Goal: Task Accomplishment & Management: Manage account settings

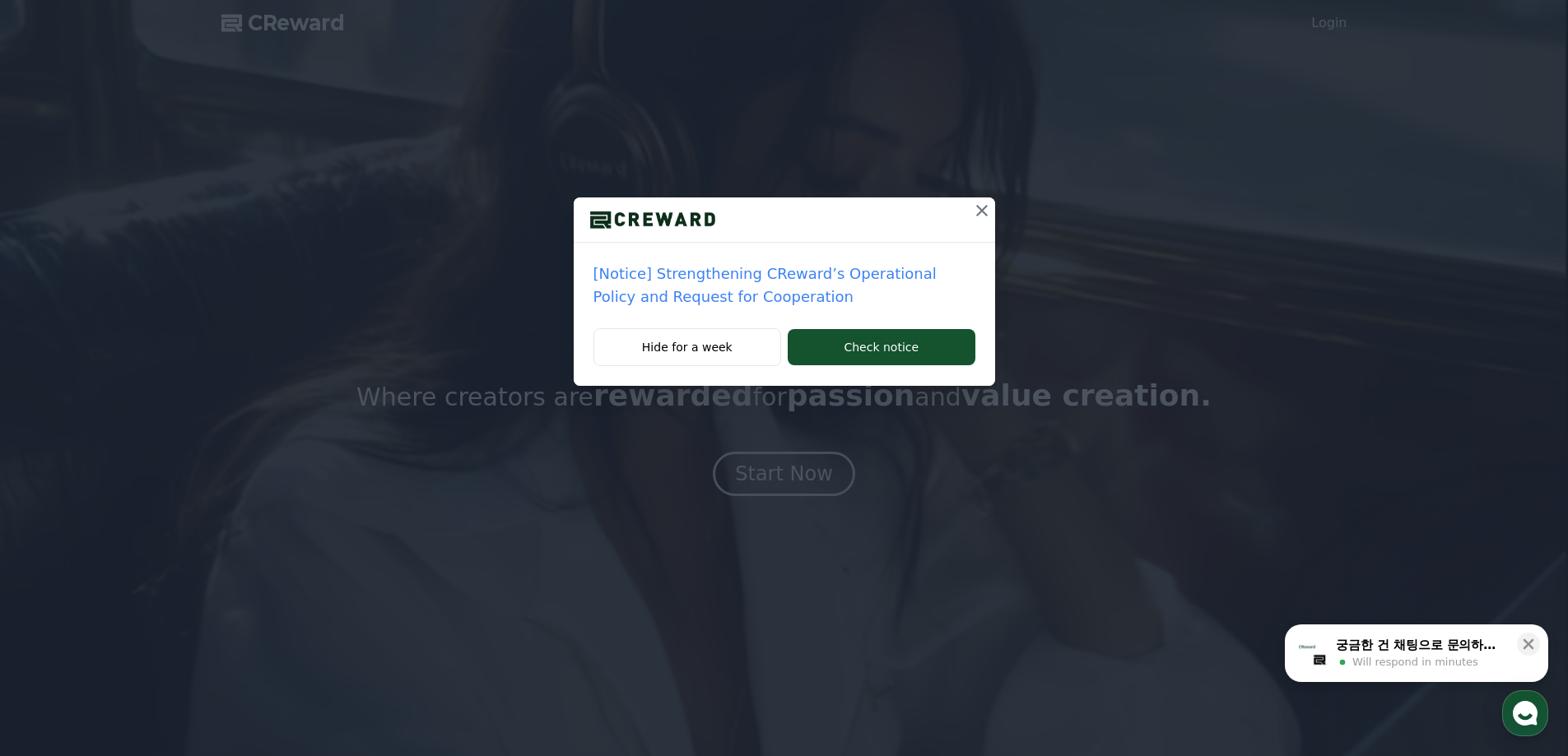
click at [984, 208] on icon at bounding box center [982, 210] width 20 height 20
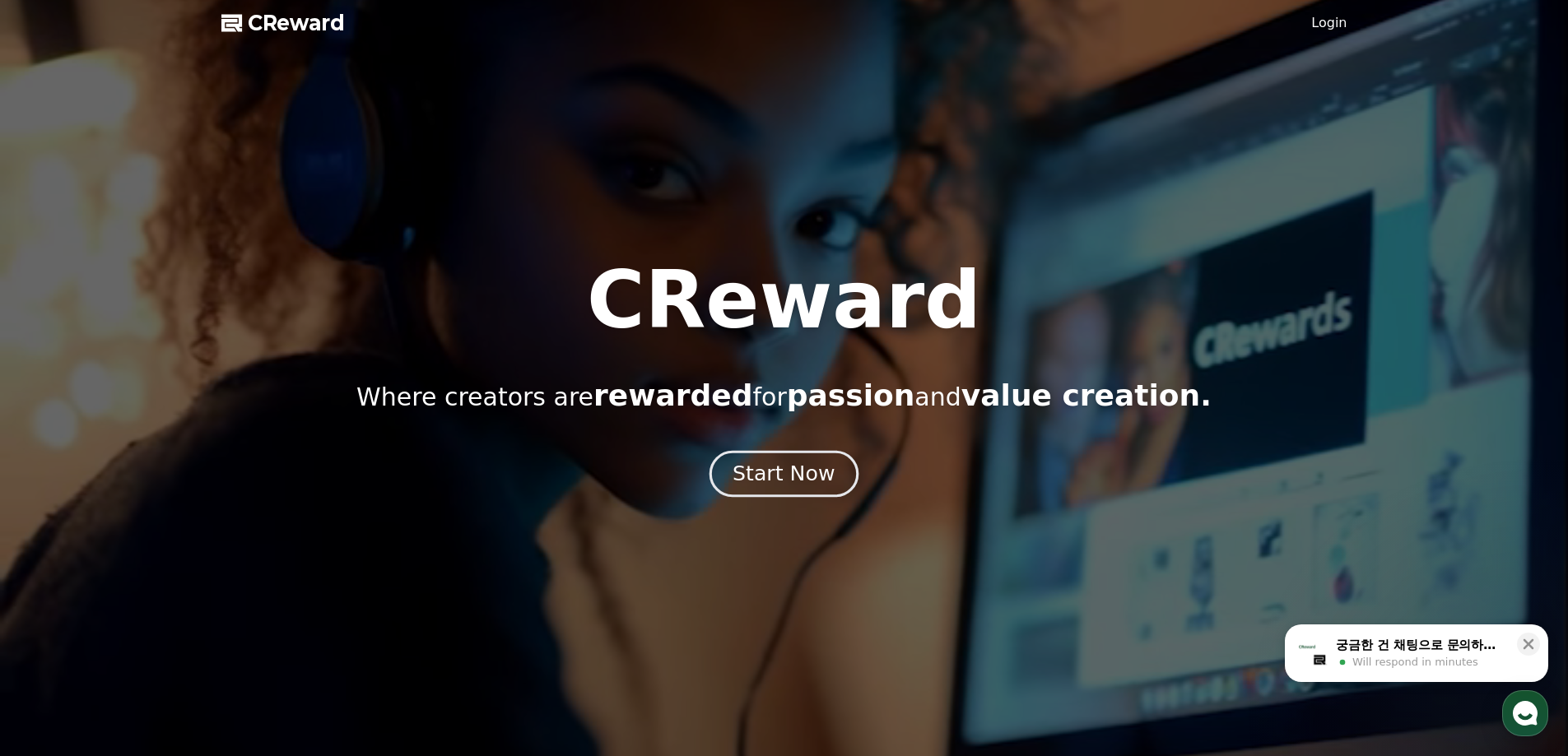
click at [796, 454] on button "Start Now" at bounding box center [783, 473] width 149 height 47
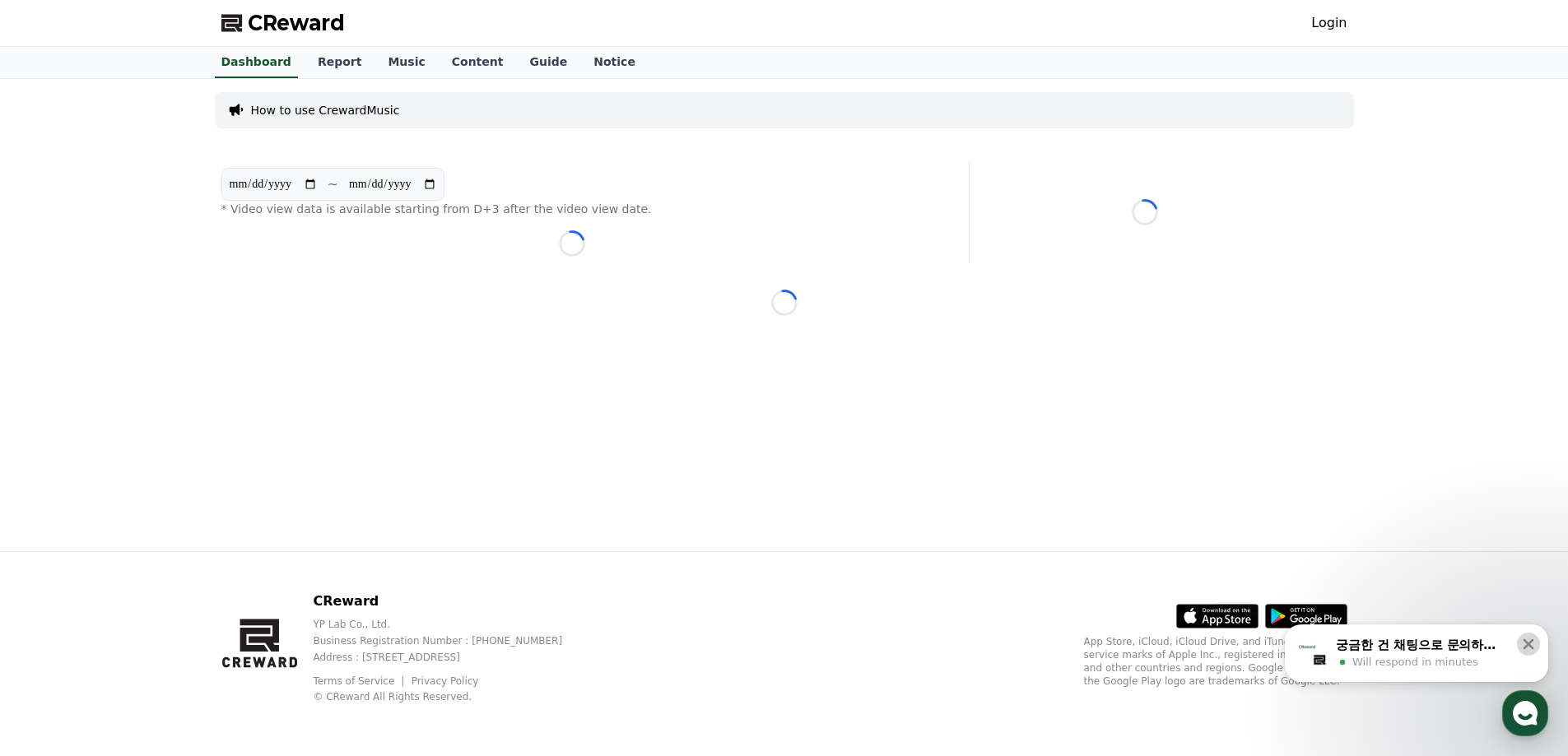
click at [1527, 642] on icon at bounding box center [1529, 645] width 11 height 11
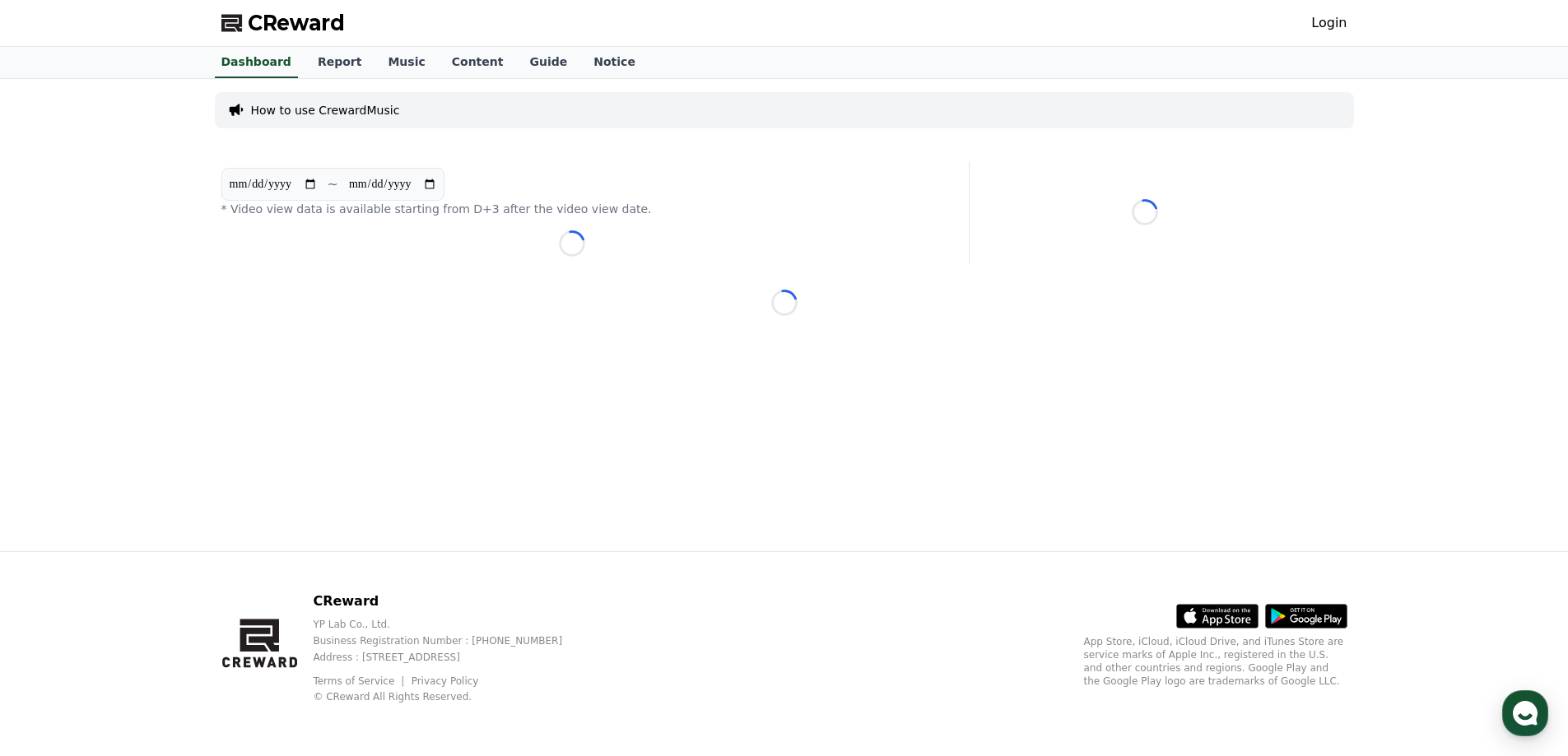
click at [1333, 24] on link "Login" at bounding box center [1329, 23] width 36 height 20
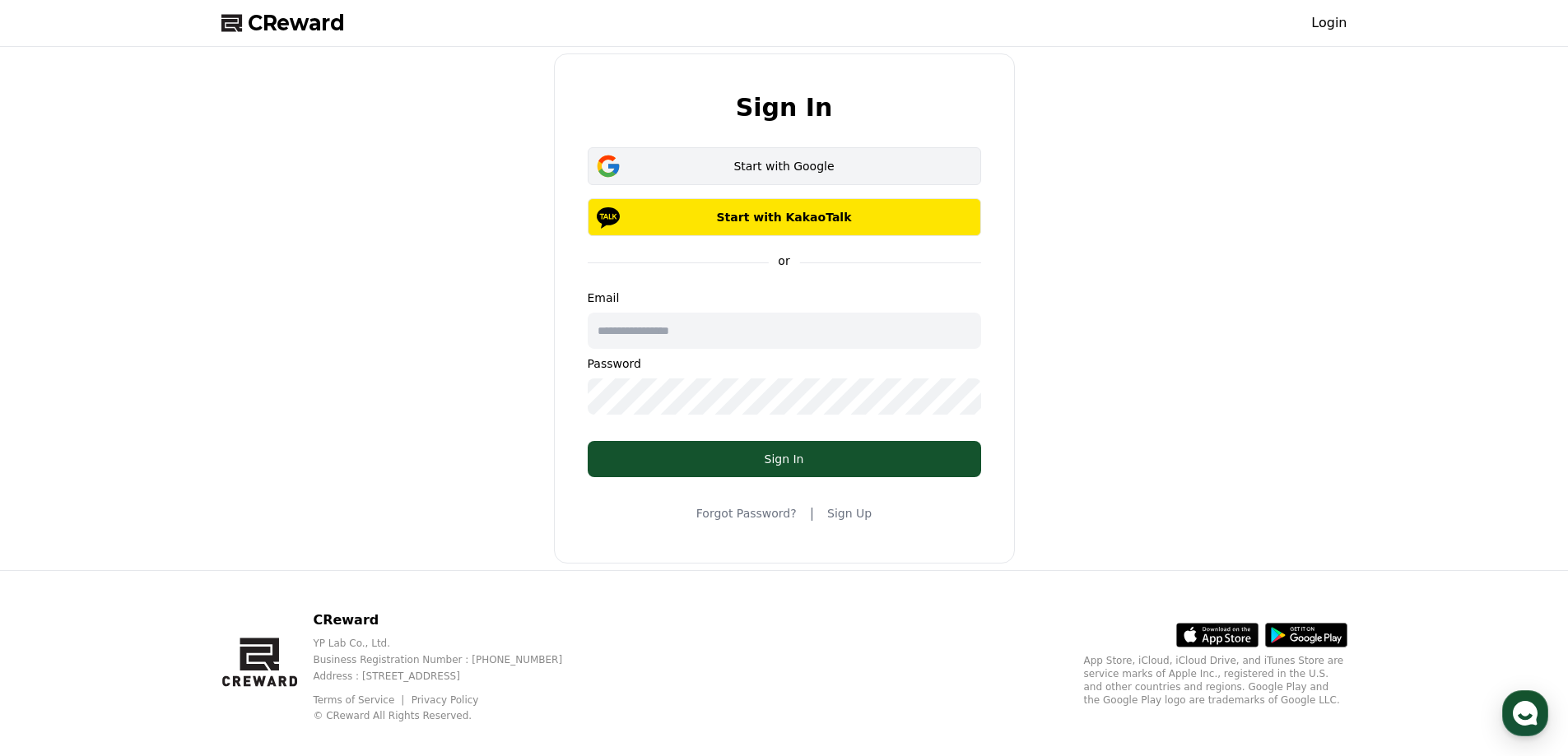
click at [843, 172] on div "Start with Google" at bounding box center [785, 166] width 346 height 16
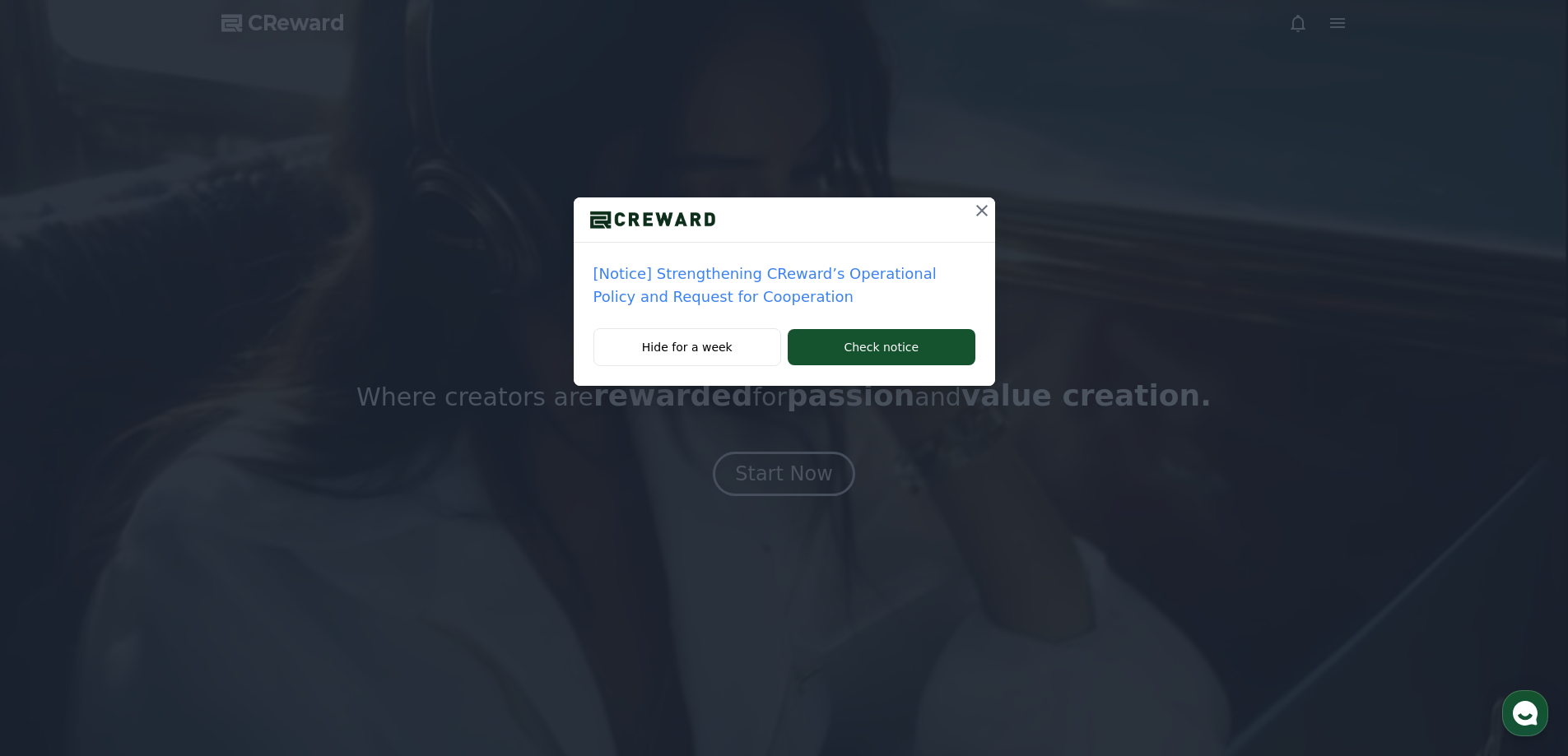
click at [985, 211] on icon at bounding box center [982, 210] width 20 height 20
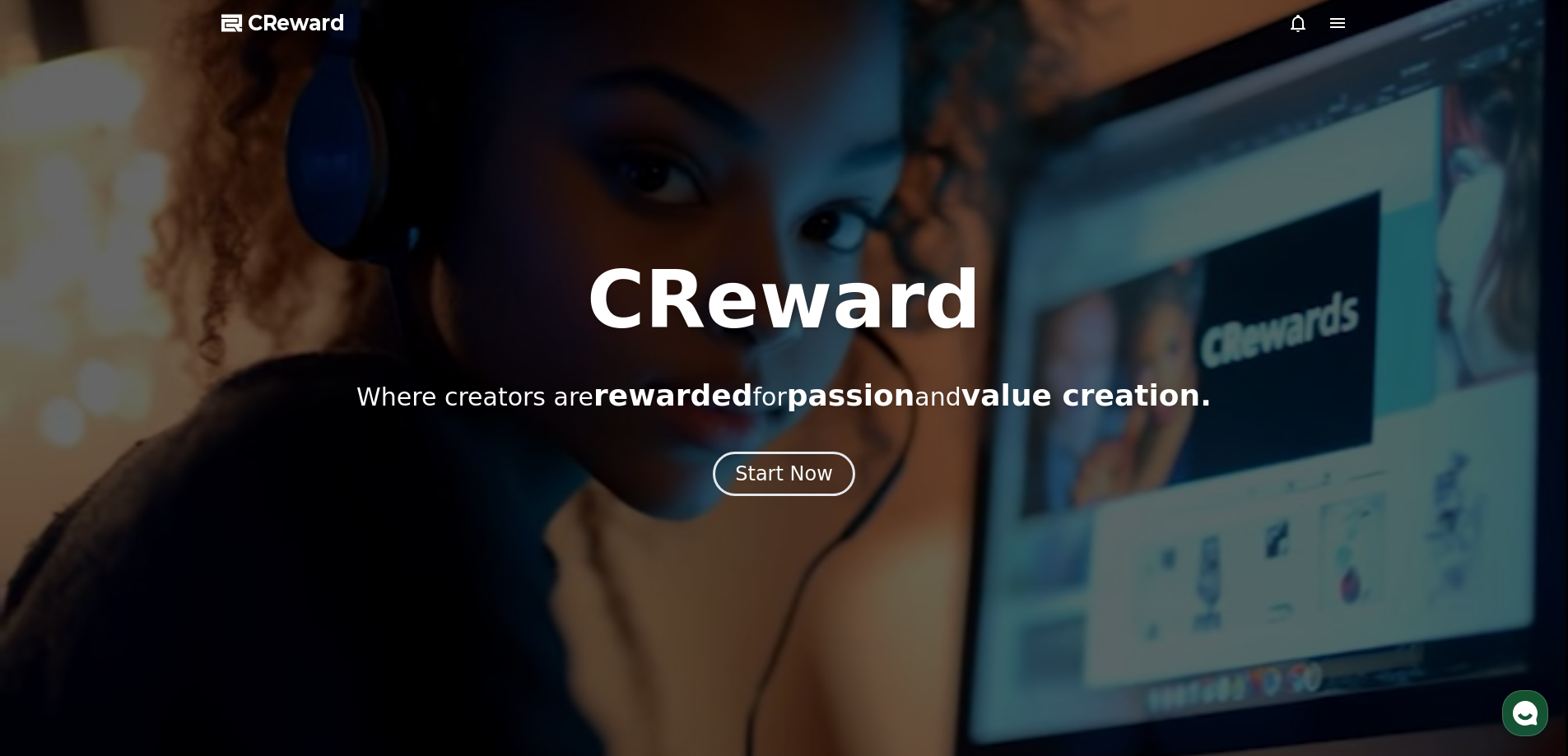
click at [1344, 14] on icon at bounding box center [1337, 23] width 20 height 20
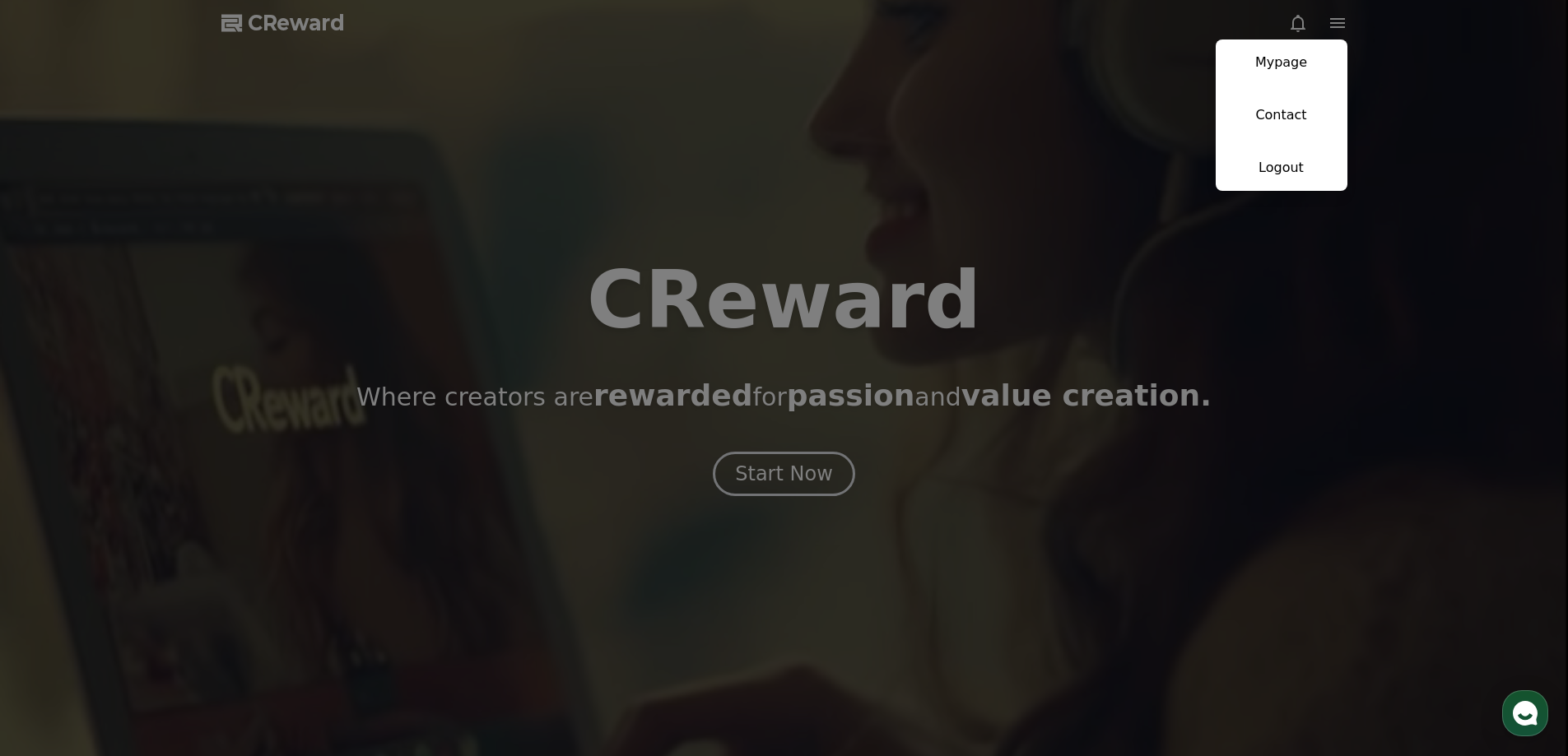
click at [788, 479] on button "close" at bounding box center [784, 378] width 1568 height 756
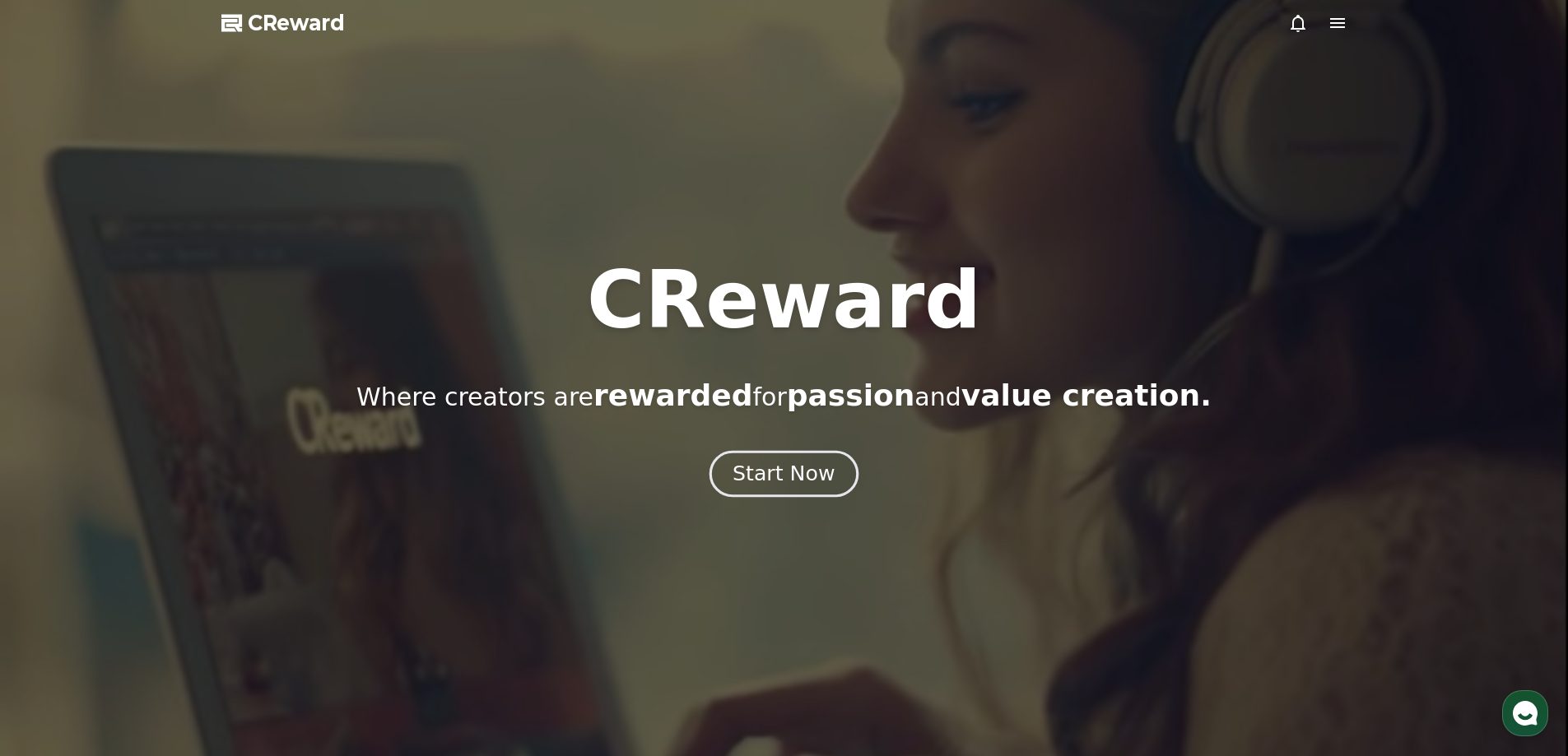
click at [770, 470] on div "Start Now" at bounding box center [783, 473] width 102 height 28
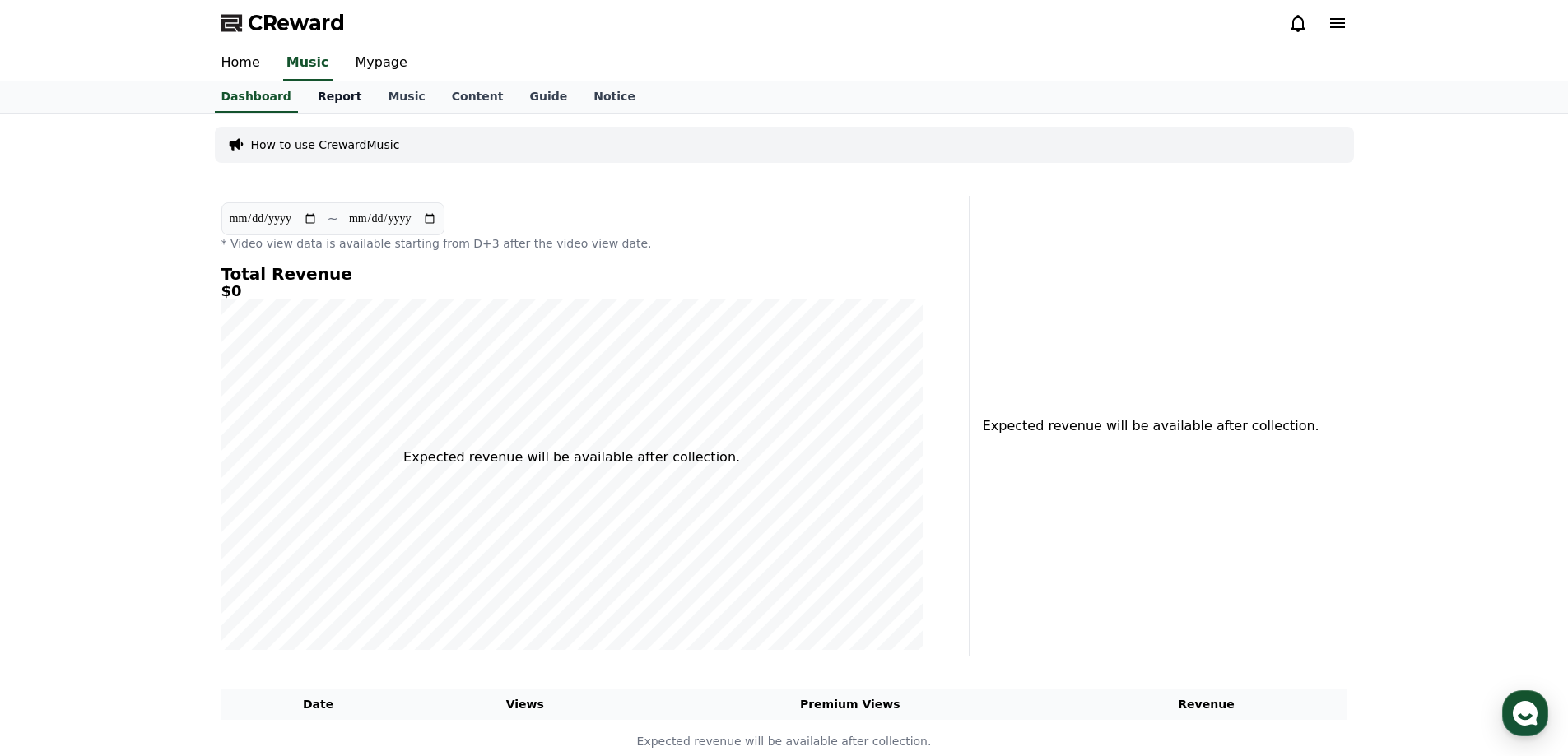
click at [319, 94] on link "Report" at bounding box center [339, 96] width 70 height 31
click at [383, 95] on link "Music" at bounding box center [406, 96] width 63 height 31
click at [439, 95] on link "Content" at bounding box center [478, 96] width 78 height 31
click at [516, 97] on link "Guide" at bounding box center [549, 96] width 64 height 31
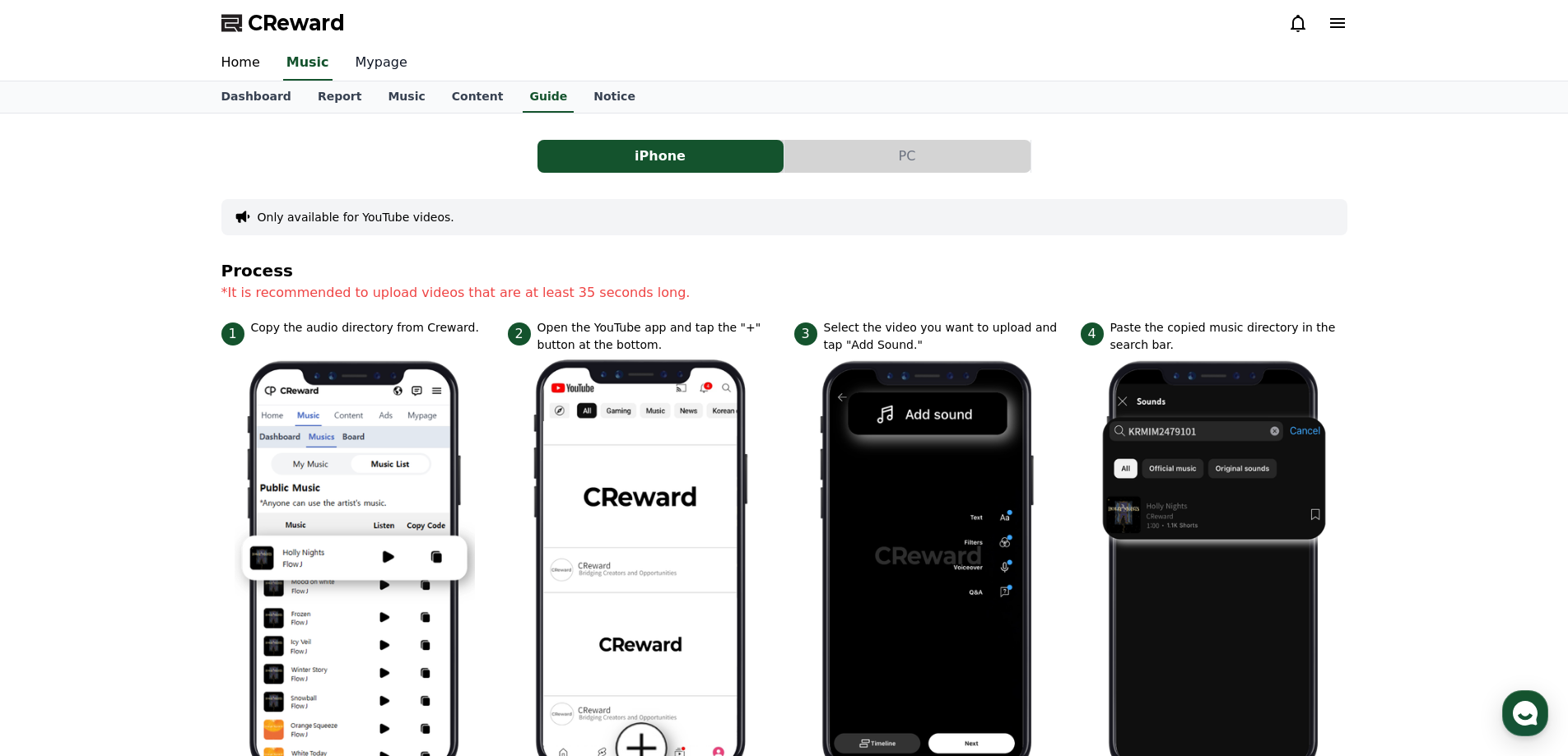
click at [347, 61] on link "Mypage" at bounding box center [382, 63] width 78 height 35
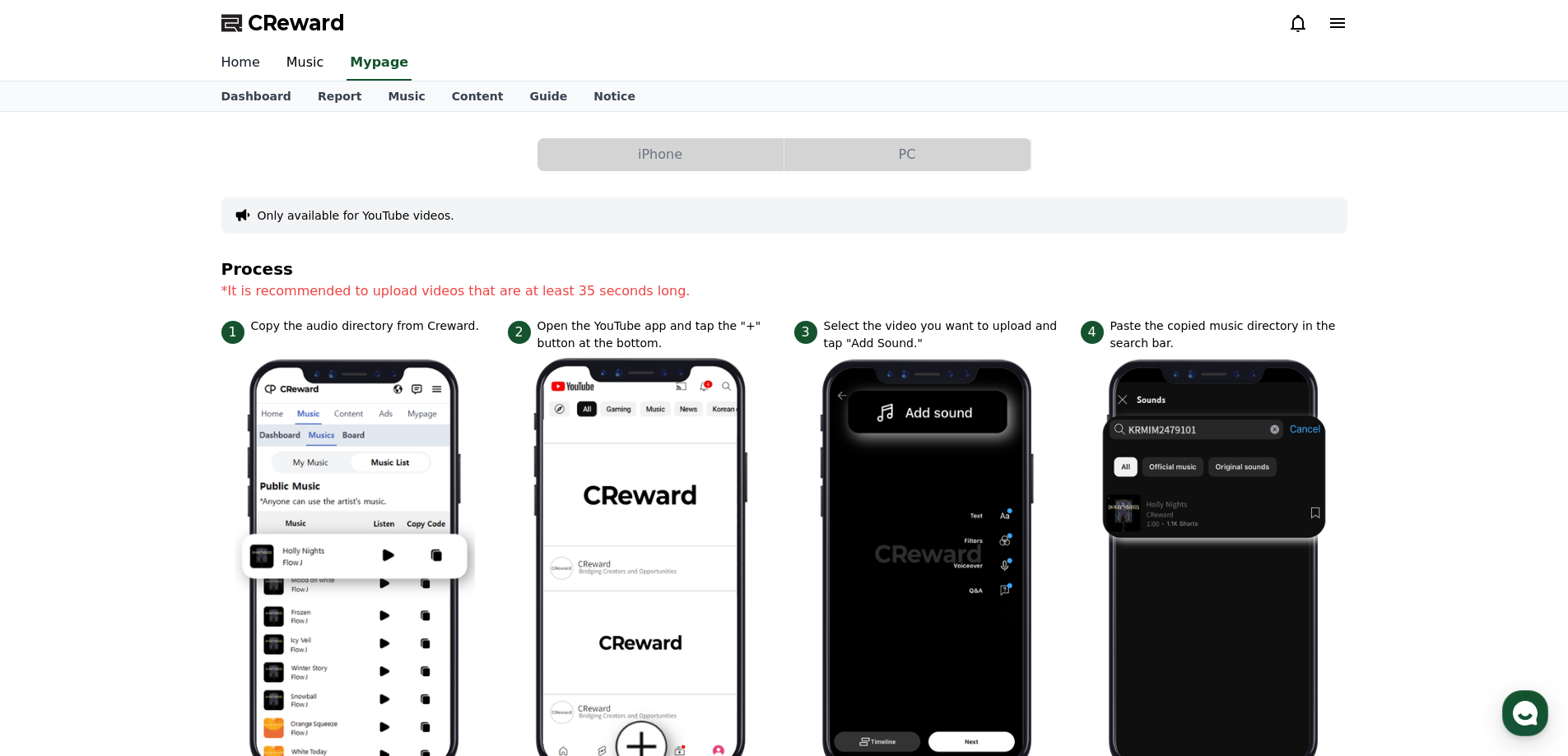
click at [249, 56] on link "Home" at bounding box center [240, 63] width 65 height 35
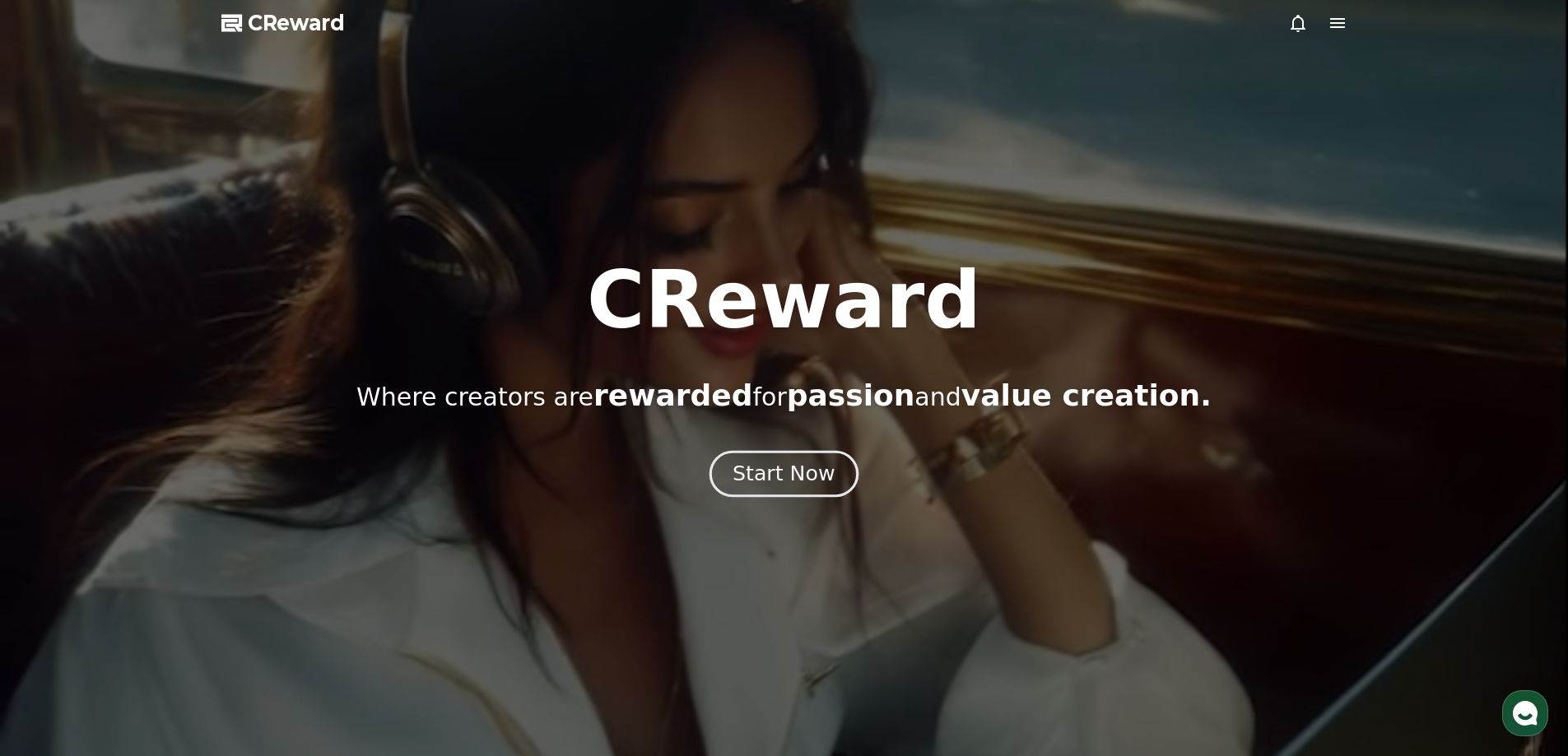
click at [796, 474] on div "Start Now" at bounding box center [783, 473] width 102 height 28
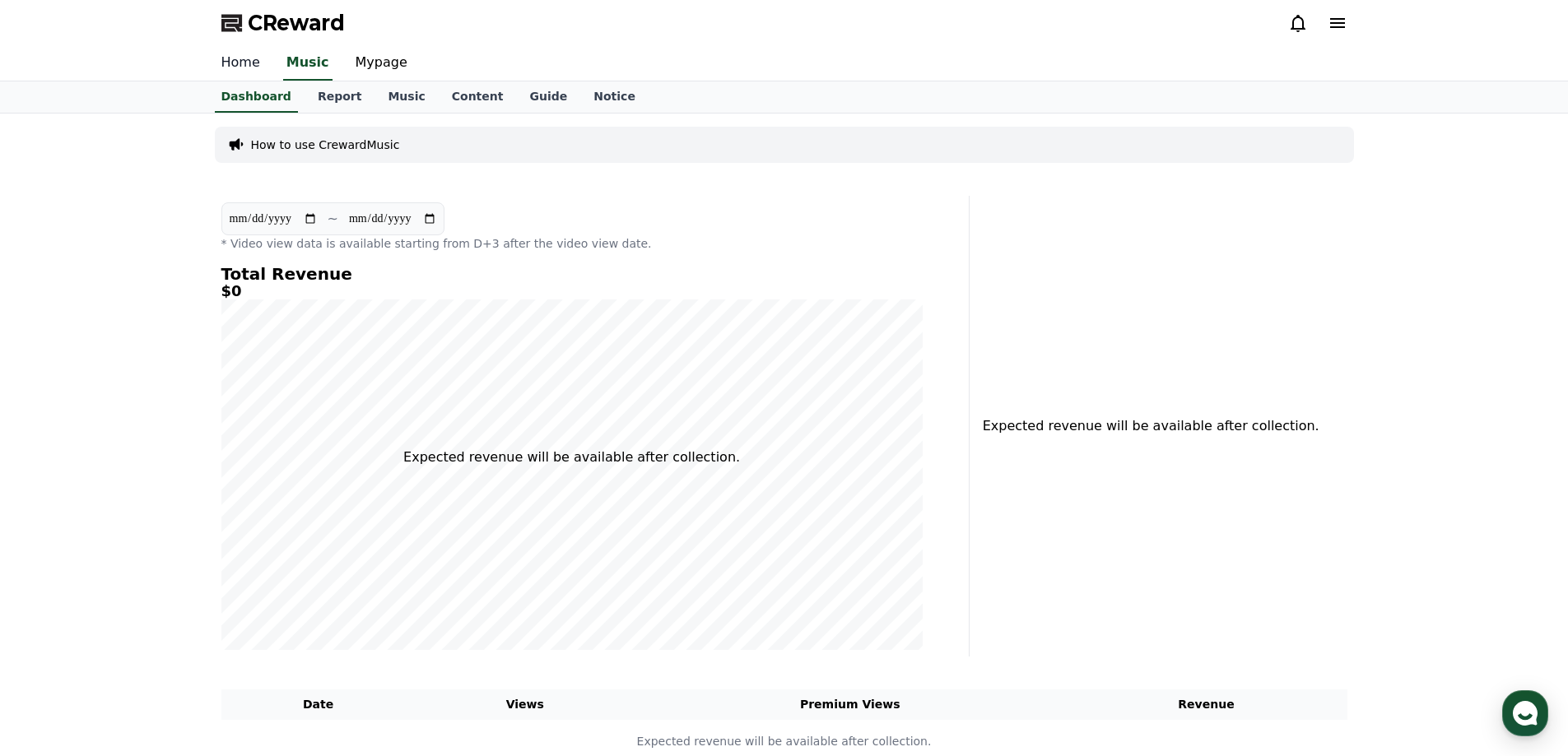
click at [245, 59] on link "Home" at bounding box center [240, 63] width 65 height 35
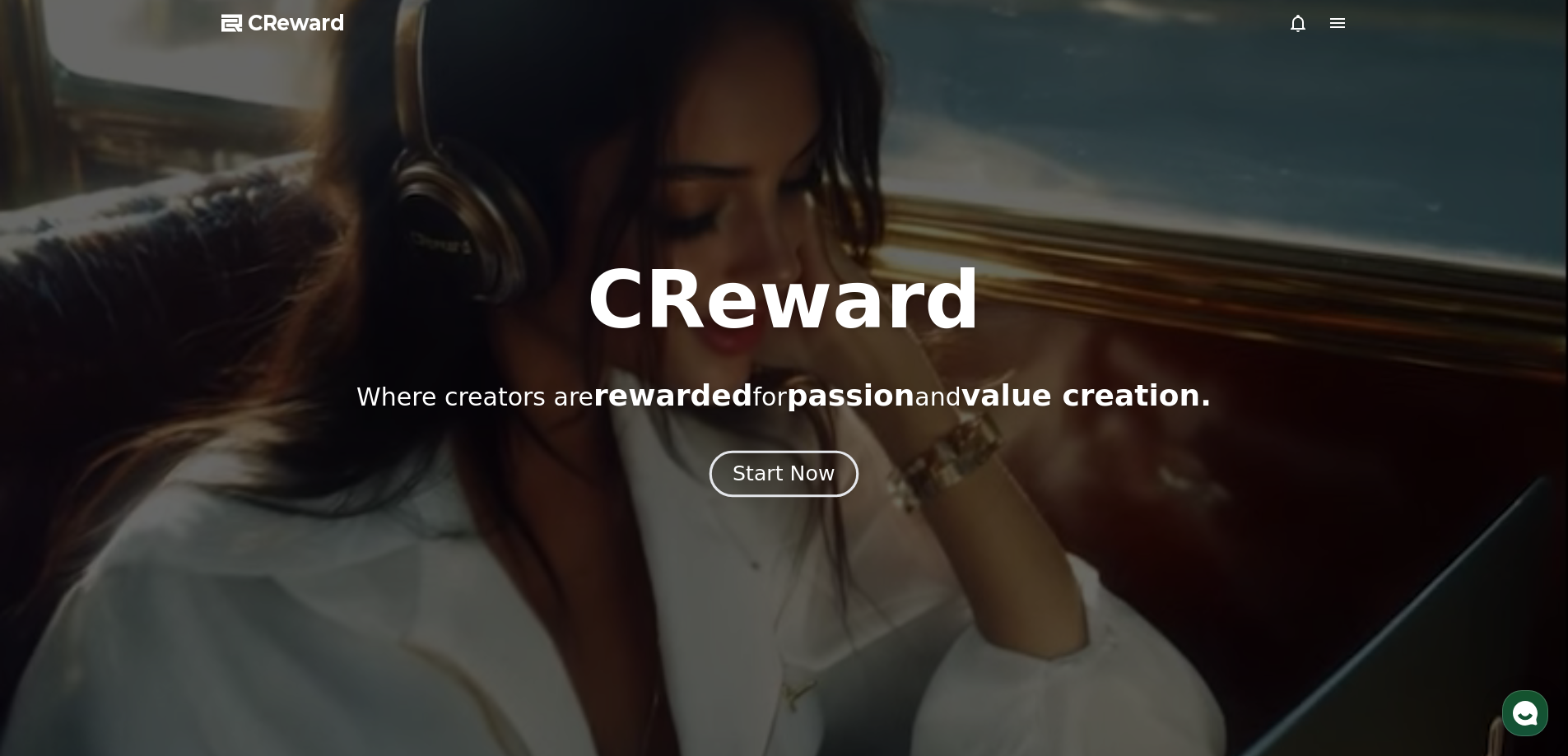
click at [813, 474] on div "Start Now" at bounding box center [783, 473] width 102 height 28
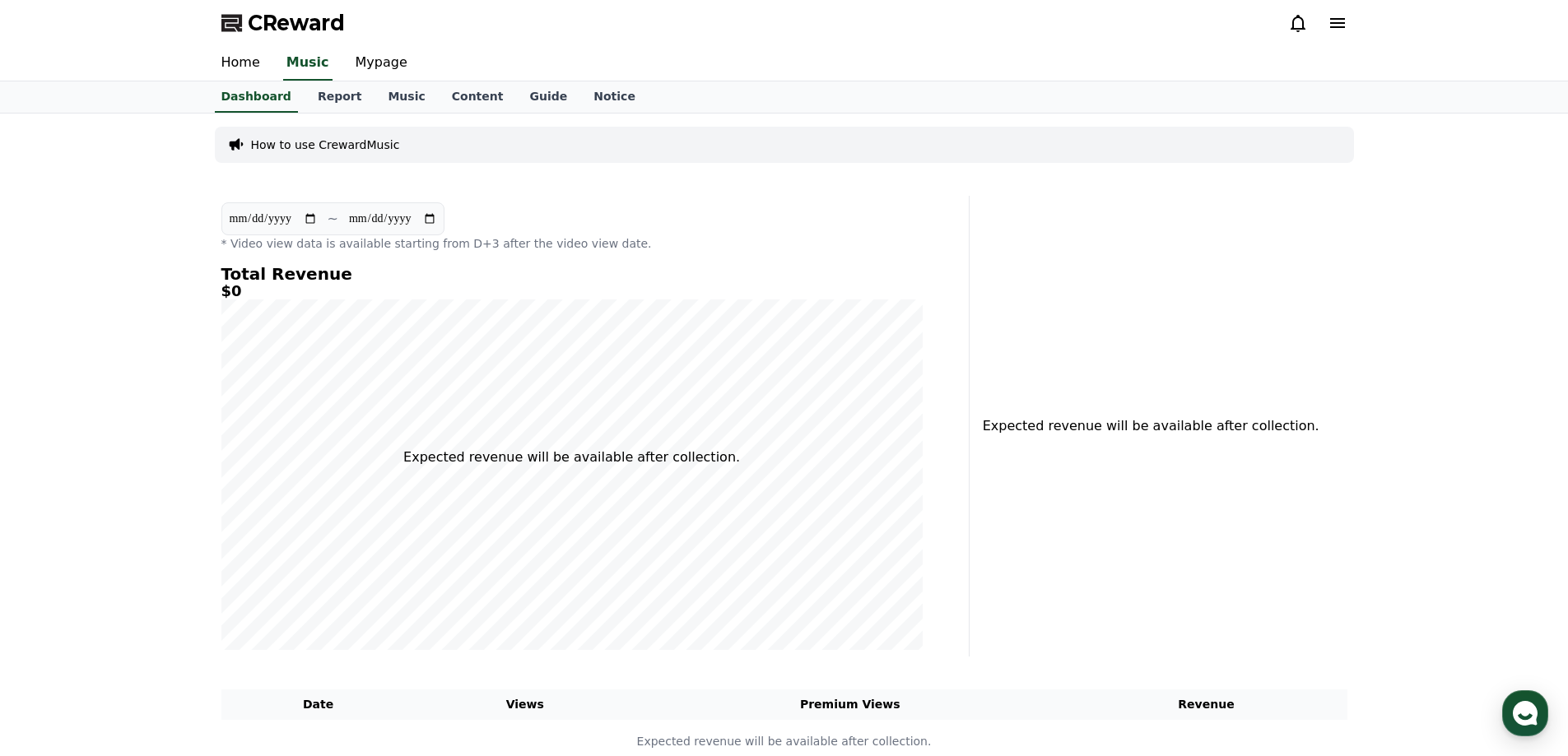
click at [435, 218] on input "**********" at bounding box center [392, 218] width 89 height 18
click at [314, 219] on input "**********" at bounding box center [274, 218] width 89 height 18
click at [369, 69] on link "Mypage" at bounding box center [382, 63] width 78 height 35
click at [363, 63] on link "Mypage" at bounding box center [378, 63] width 65 height 35
select select "**********"
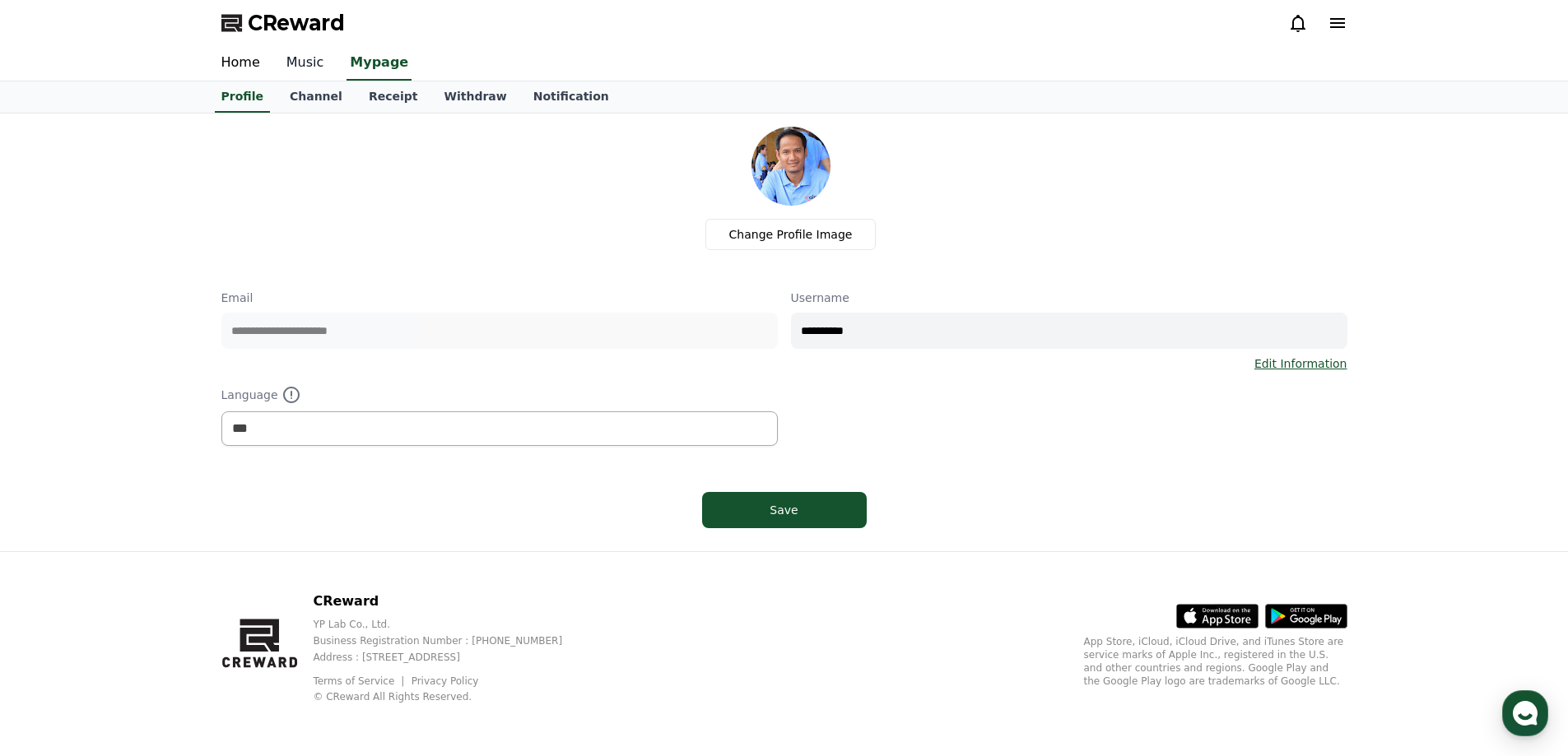
click at [320, 61] on link "Music" at bounding box center [305, 63] width 64 height 35
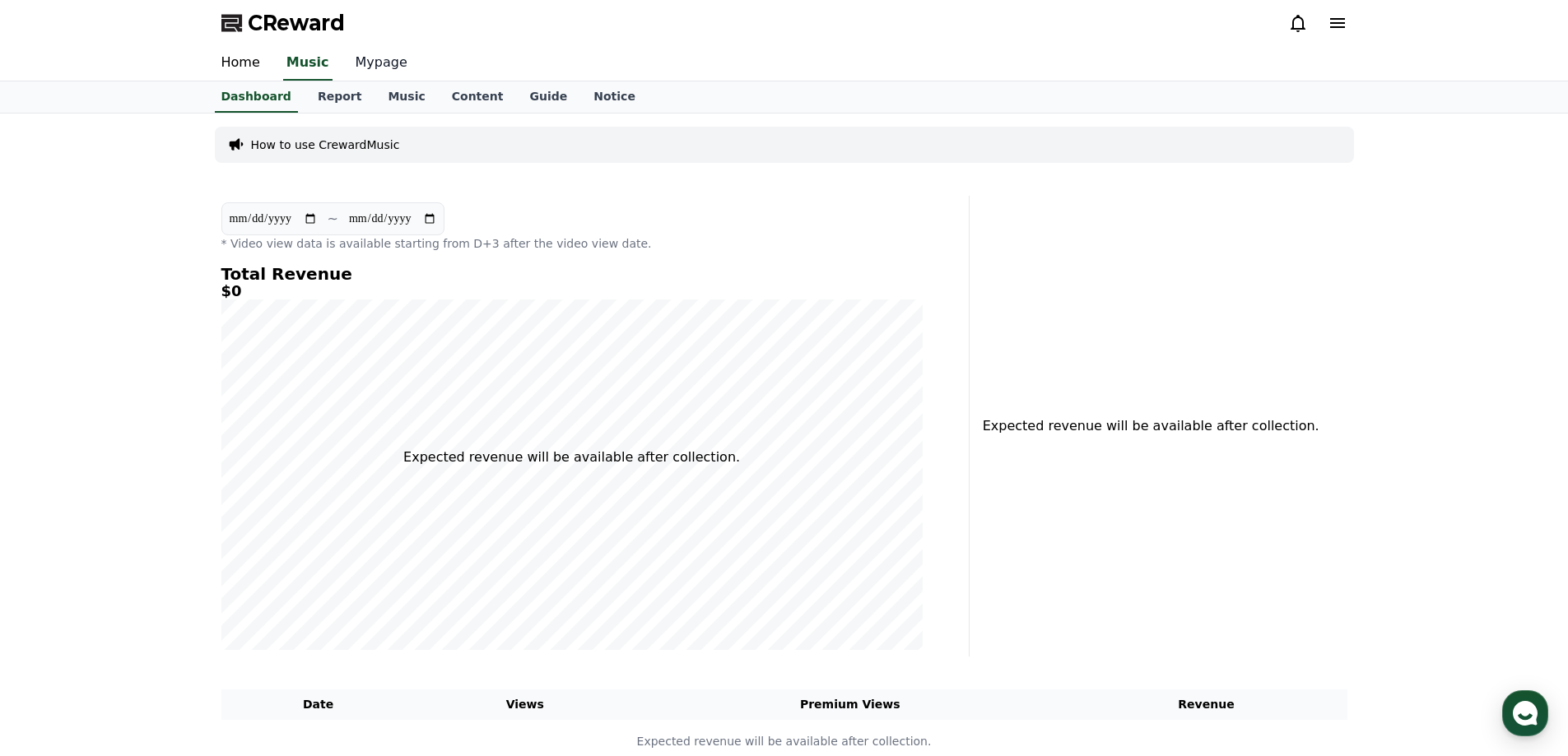
click at [368, 69] on link "Mypage" at bounding box center [382, 63] width 78 height 35
select select "**********"
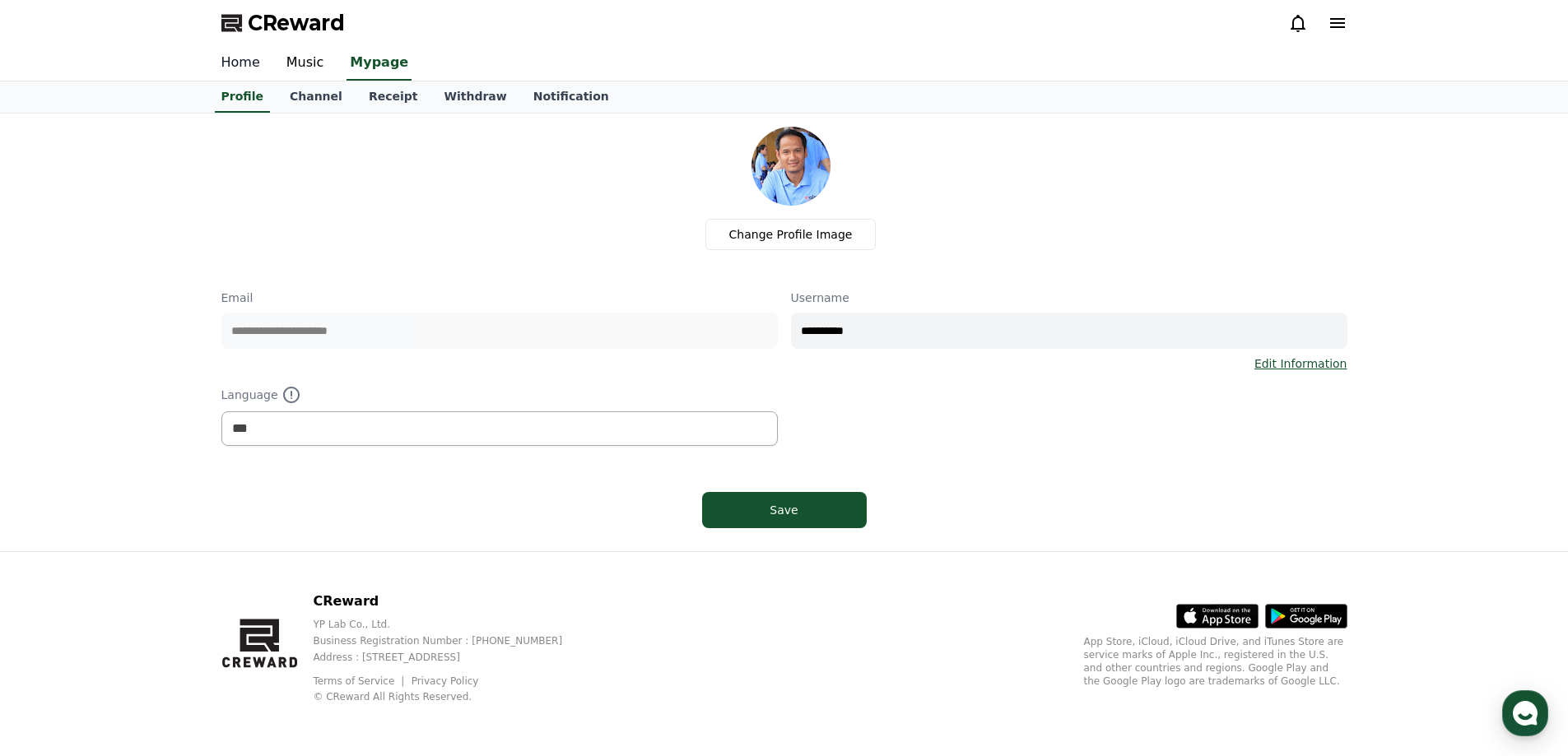
click at [226, 59] on link "Home" at bounding box center [240, 63] width 65 height 35
